Goal: Task Accomplishment & Management: Manage account settings

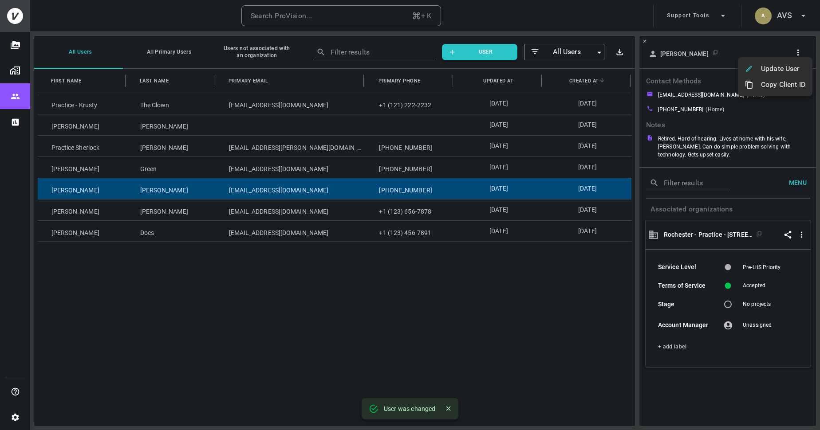
click at [770, 20] on div at bounding box center [410, 215] width 820 height 430
click at [790, 21] on h6 "AVS" at bounding box center [784, 15] width 15 height 13
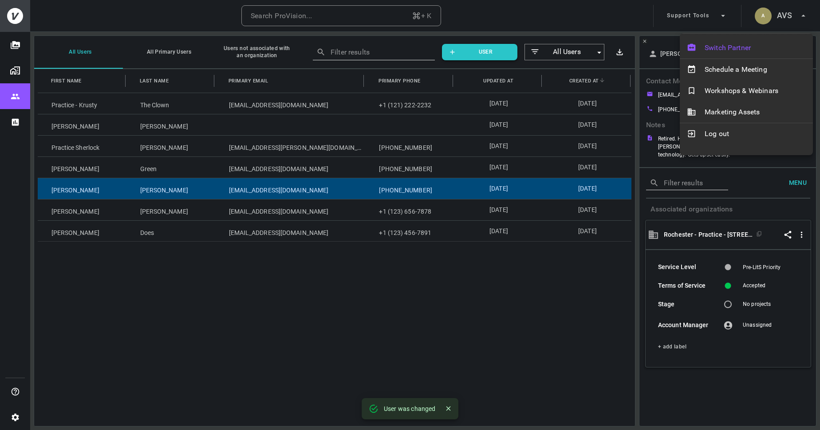
click at [751, 51] on span "Switch Partner" at bounding box center [755, 48] width 101 height 11
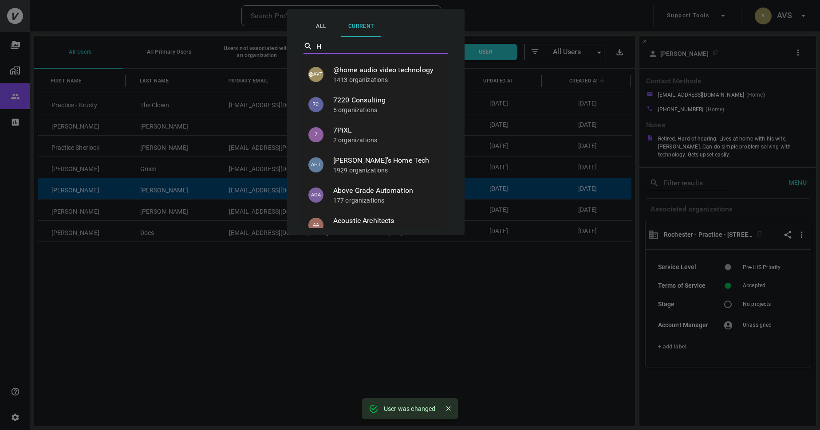
type input "HT"
click at [377, 73] on span "HT Install" at bounding box center [386, 70] width 106 height 11
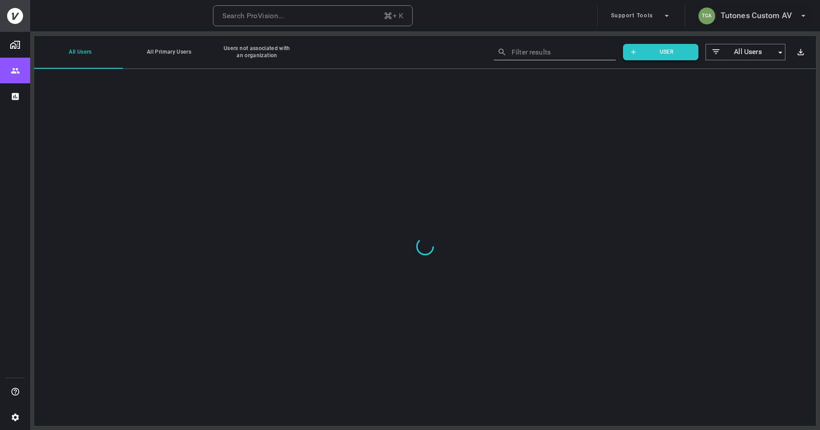
click at [767, 21] on h6 "Tutones Custom AV" at bounding box center [756, 15] width 71 height 13
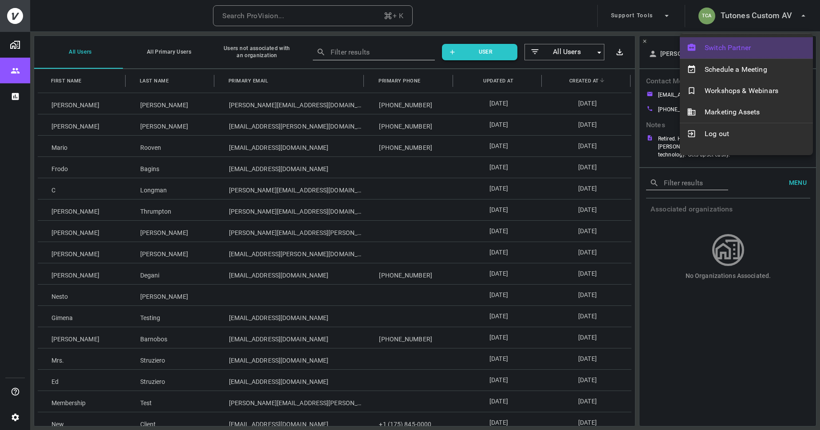
click at [750, 43] on span "Switch Partner" at bounding box center [755, 48] width 101 height 11
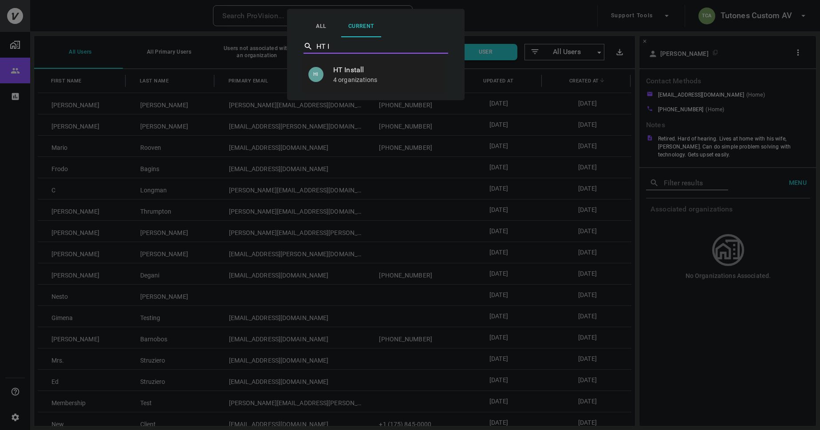
type input "HT In"
click at [357, 82] on p "4 organizations" at bounding box center [386, 79] width 106 height 9
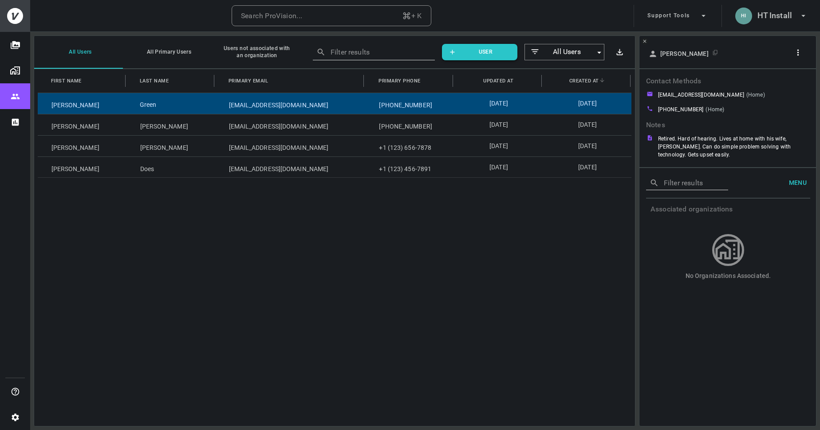
click at [203, 107] on div "Green" at bounding box center [170, 103] width 89 height 21
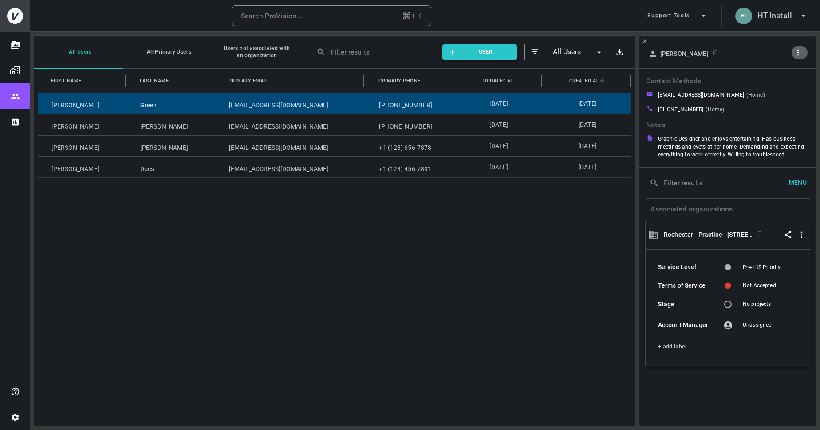
click at [800, 46] on button "button" at bounding box center [799, 53] width 17 height 14
click at [778, 69] on p "Update User" at bounding box center [780, 71] width 39 height 11
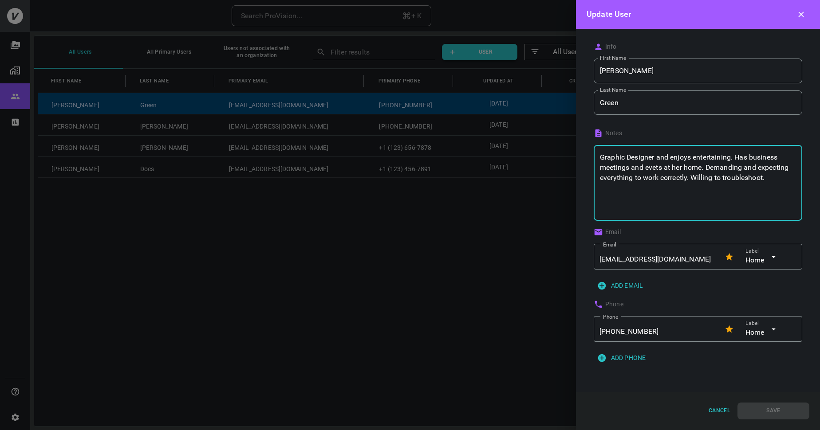
click at [654, 167] on textarea "Graphic Designer and enjoys entertaining. Has business meetings and evets at he…" at bounding box center [698, 183] width 196 height 61
click at [782, 407] on button "Save" at bounding box center [774, 411] width 72 height 17
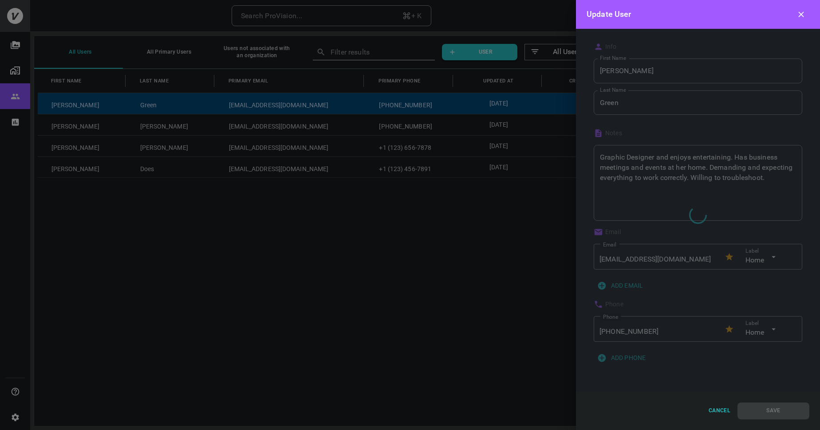
type textarea "Graphic Designer and enjoys entertaining. Has business meetings and evets at he…"
